Goal: Manage account settings

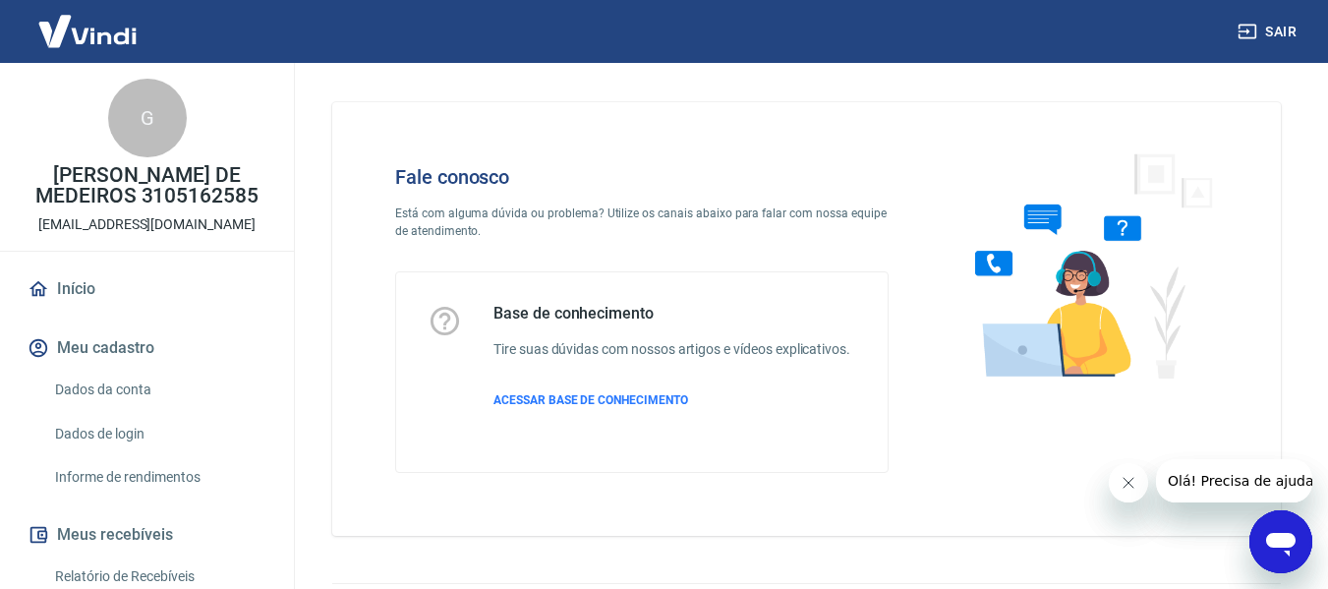
scroll to position [55, 0]
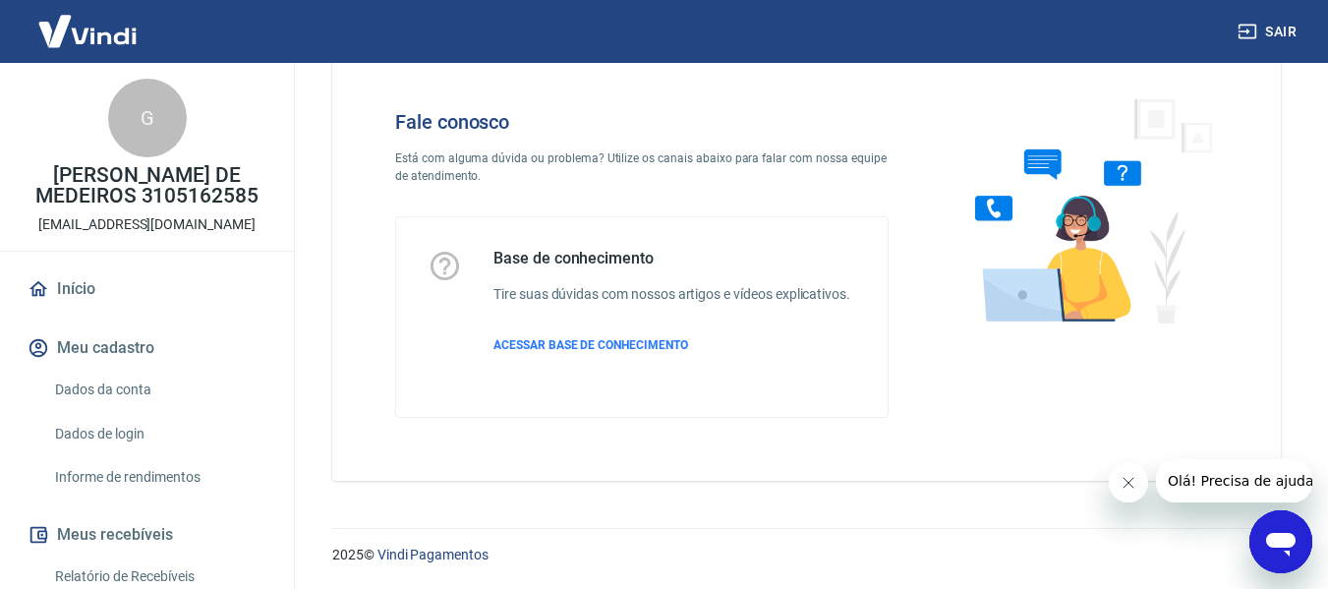
click at [447, 256] on icon at bounding box center [444, 266] width 34 height 34
click at [1122, 487] on icon "Fechar mensagem da empresa" at bounding box center [1127, 483] width 10 height 10
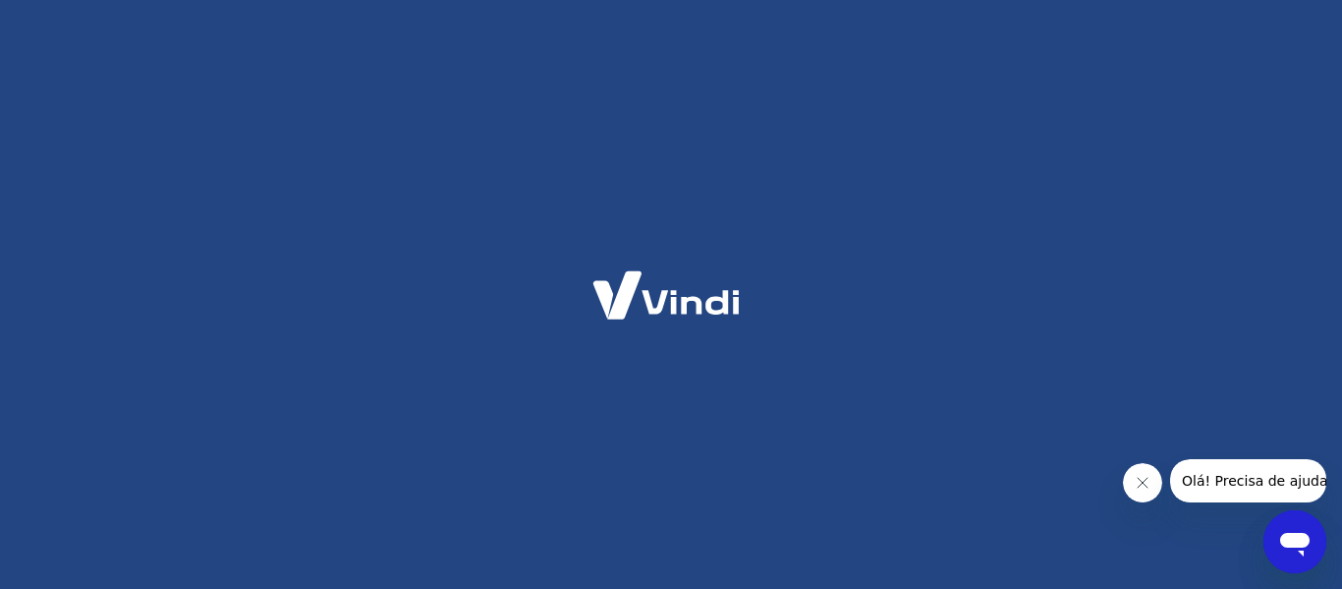
click at [1295, 540] on icon "Abrir janela de mensagens" at bounding box center [1294, 545] width 29 height 24
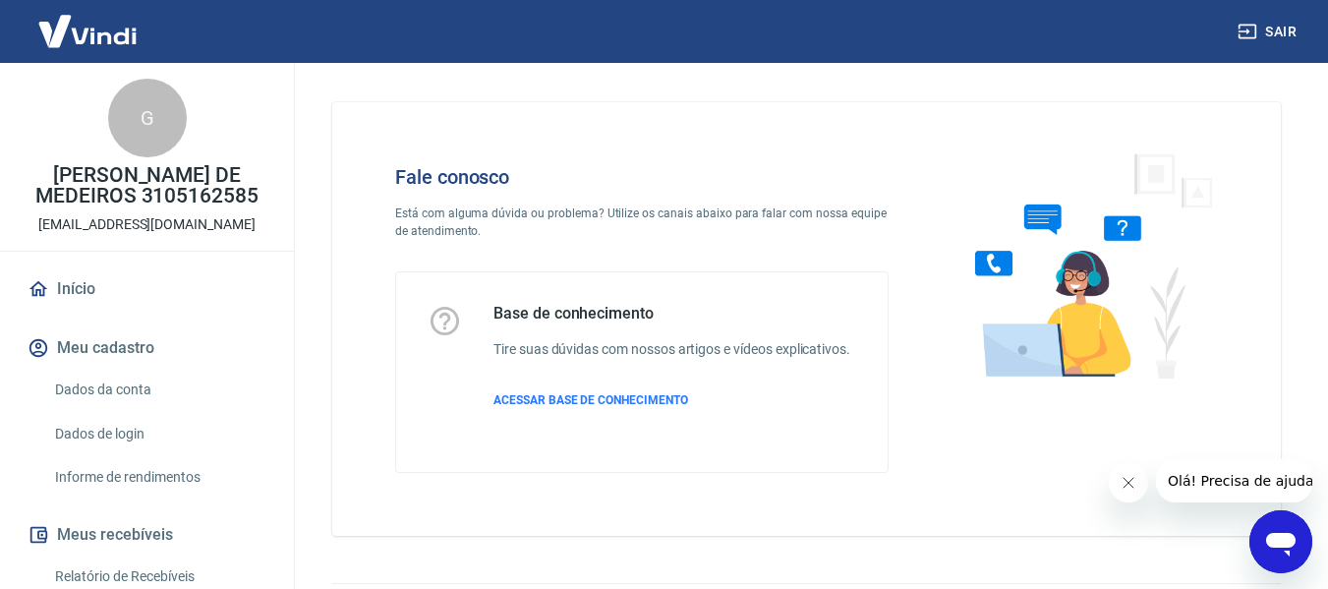
scroll to position [55, 0]
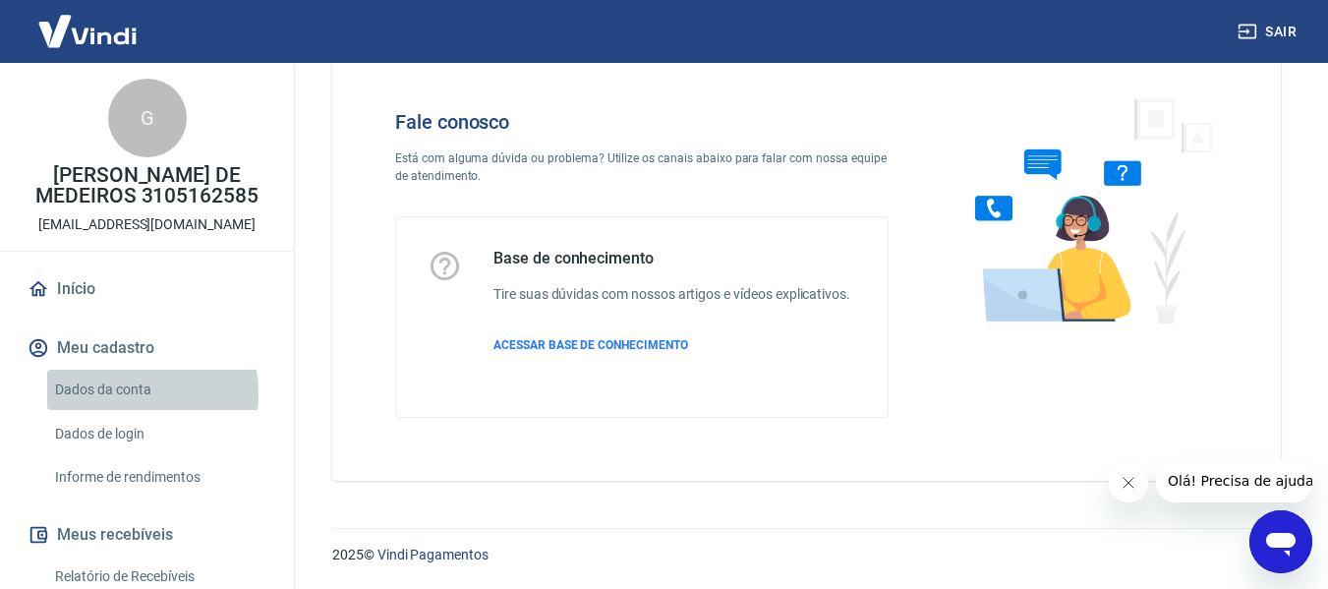
click at [122, 410] on link "Dados da conta" at bounding box center [158, 390] width 223 height 40
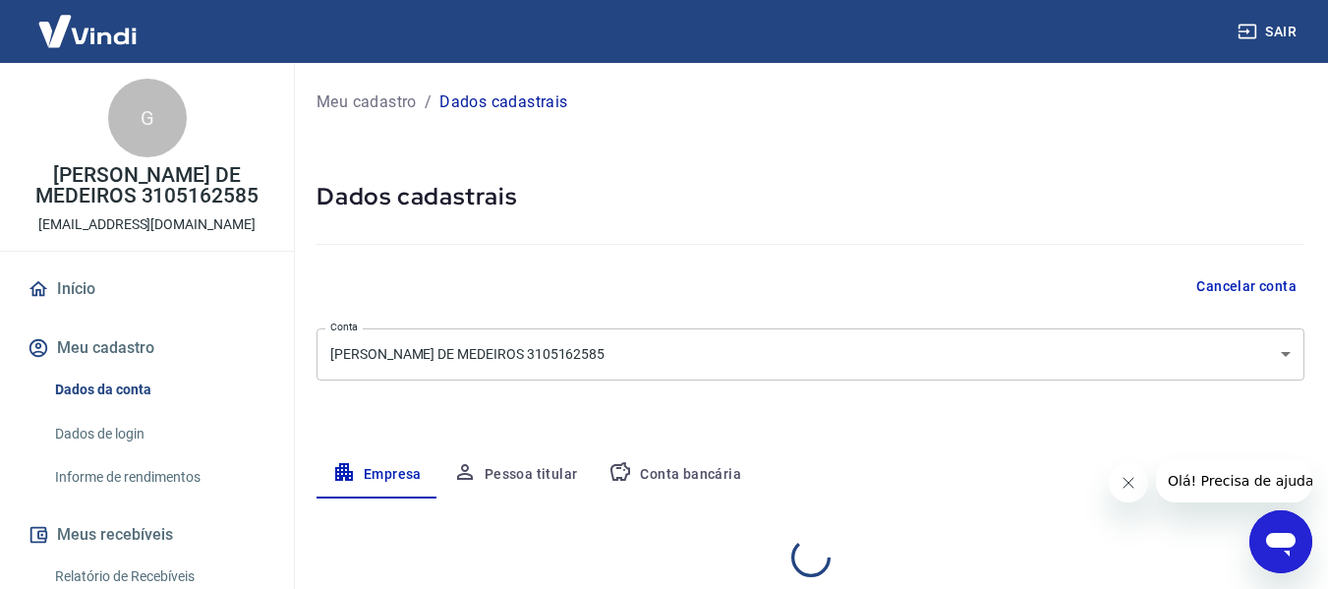
select select "SP"
select select "business"
click at [521, 475] on button "Pessoa titular" at bounding box center [515, 474] width 156 height 47
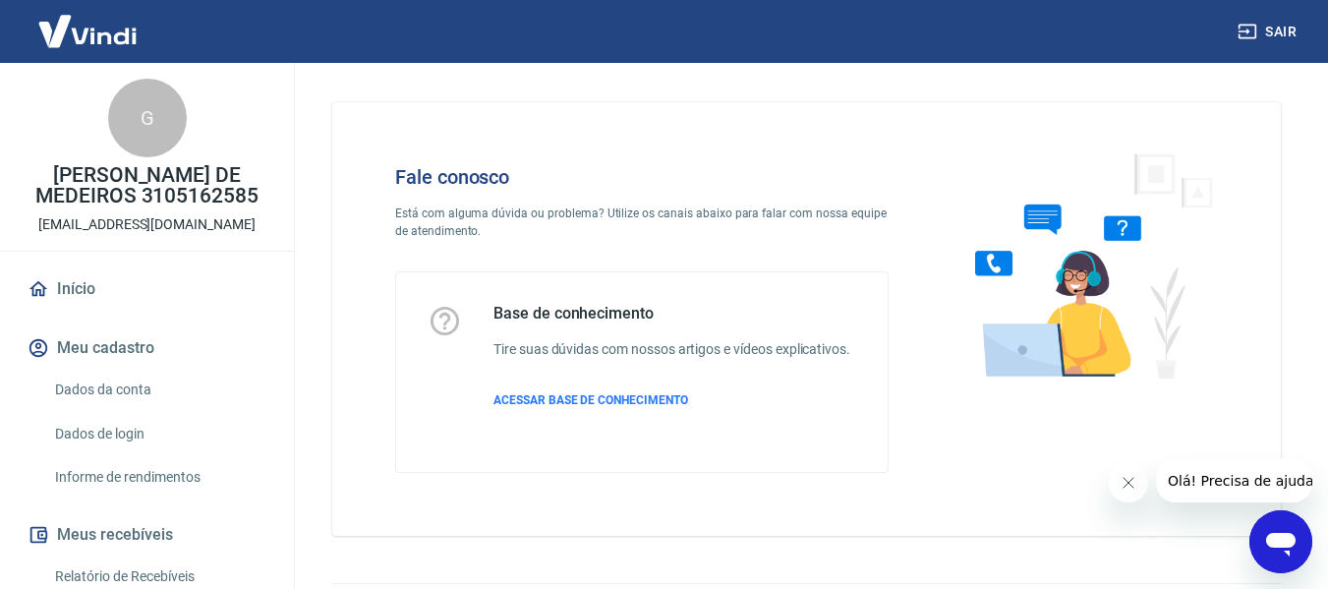
scroll to position [55, 0]
